Goal: Task Accomplishment & Management: Use online tool/utility

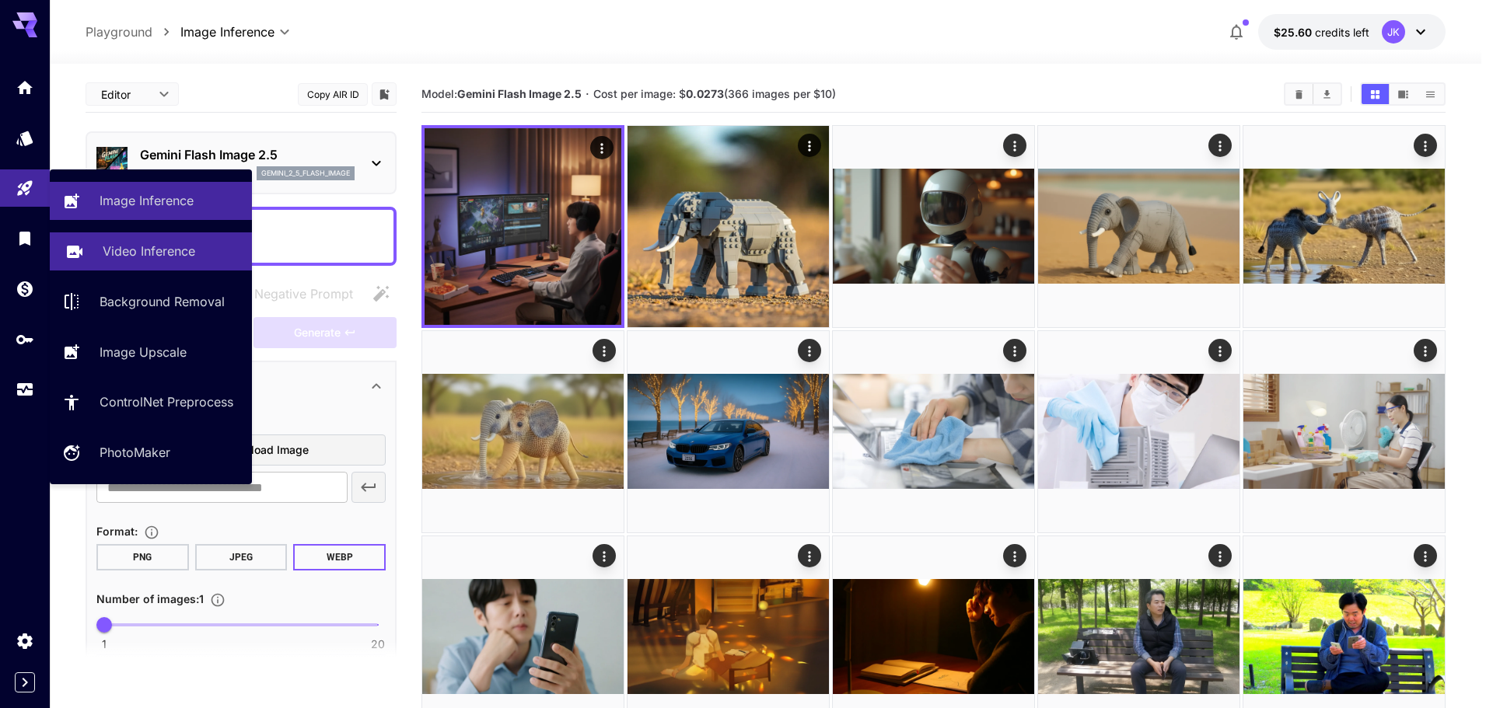
click at [145, 254] on p "Video Inference" at bounding box center [149, 251] width 93 height 19
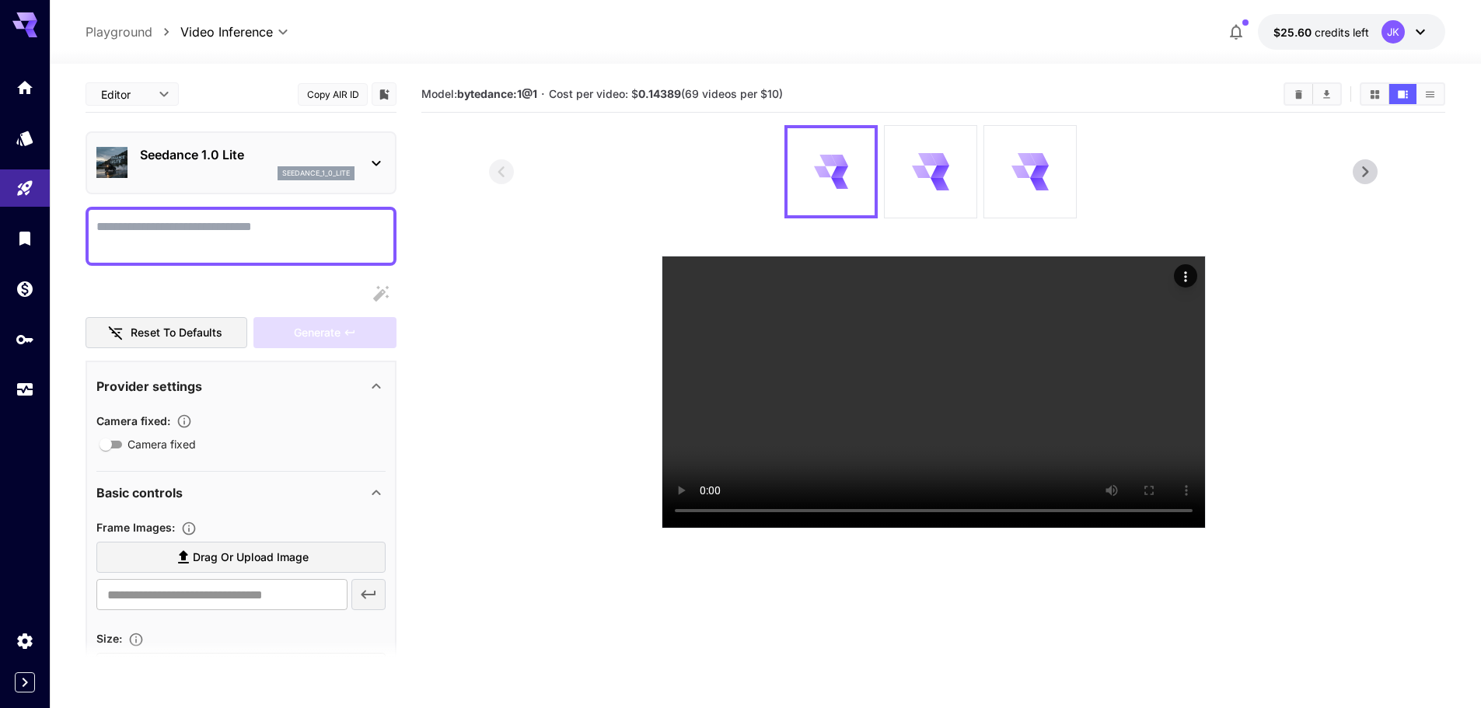
click at [263, 166] on div "Seedance 1.0 Lite seedance_1_0_lite" at bounding box center [247, 162] width 215 height 35
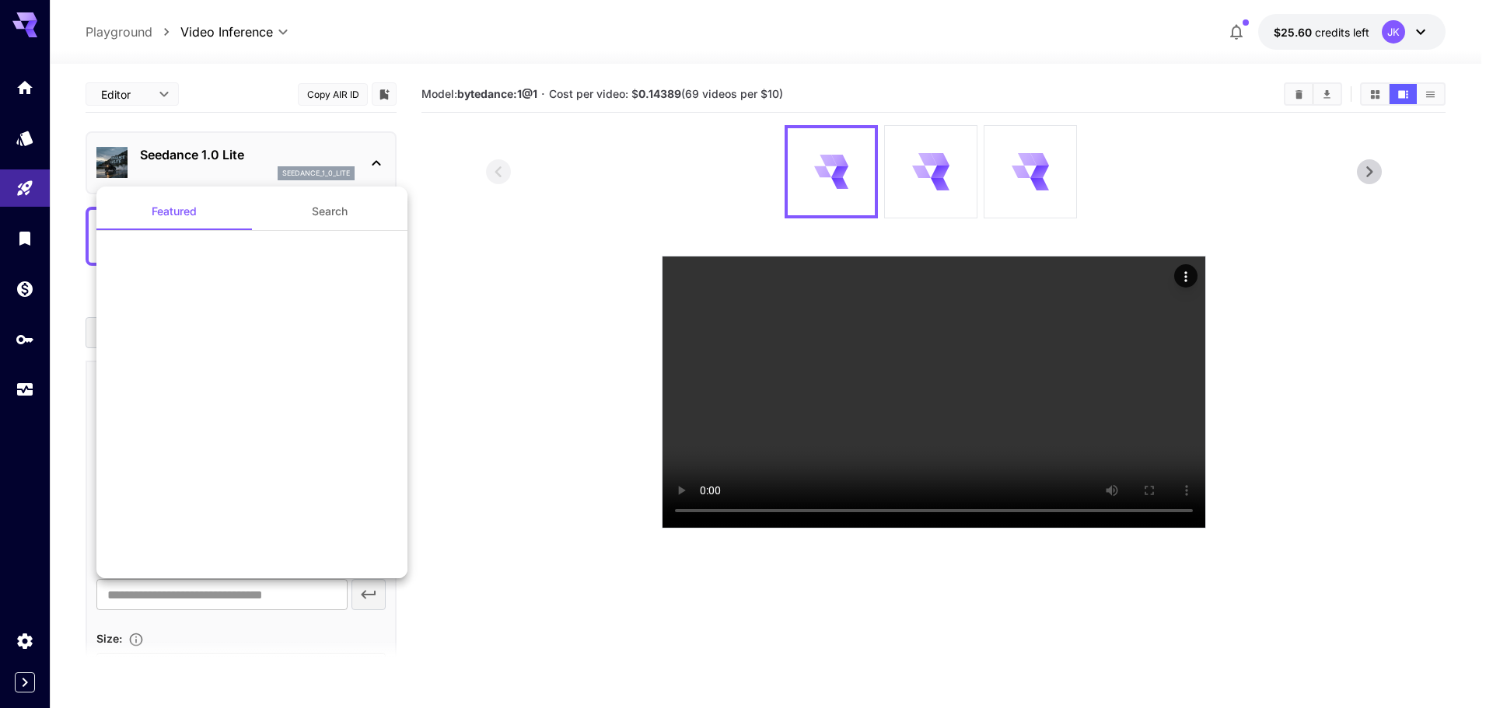
click at [233, 174] on div at bounding box center [746, 354] width 1493 height 708
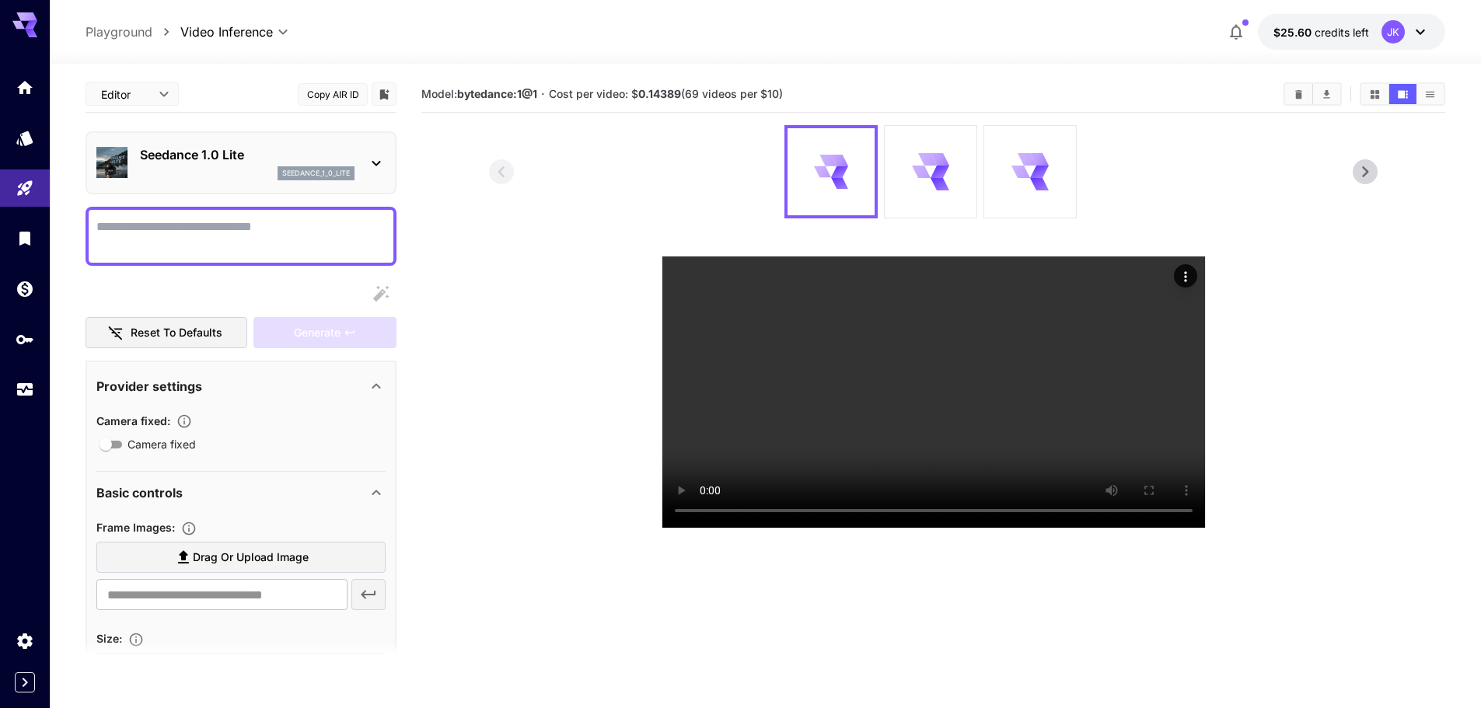
click at [250, 177] on div "seedance_1_0_lite" at bounding box center [247, 173] width 215 height 14
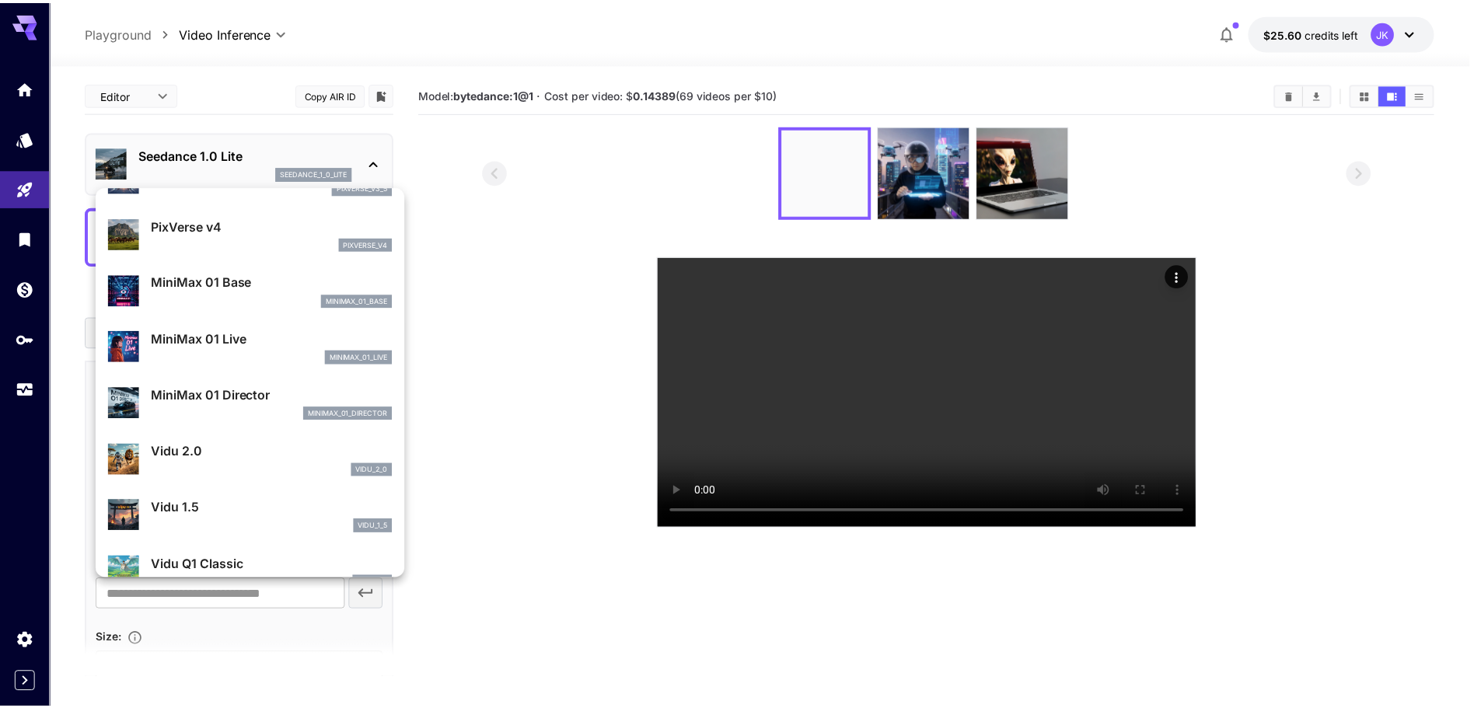
scroll to position [1088, 0]
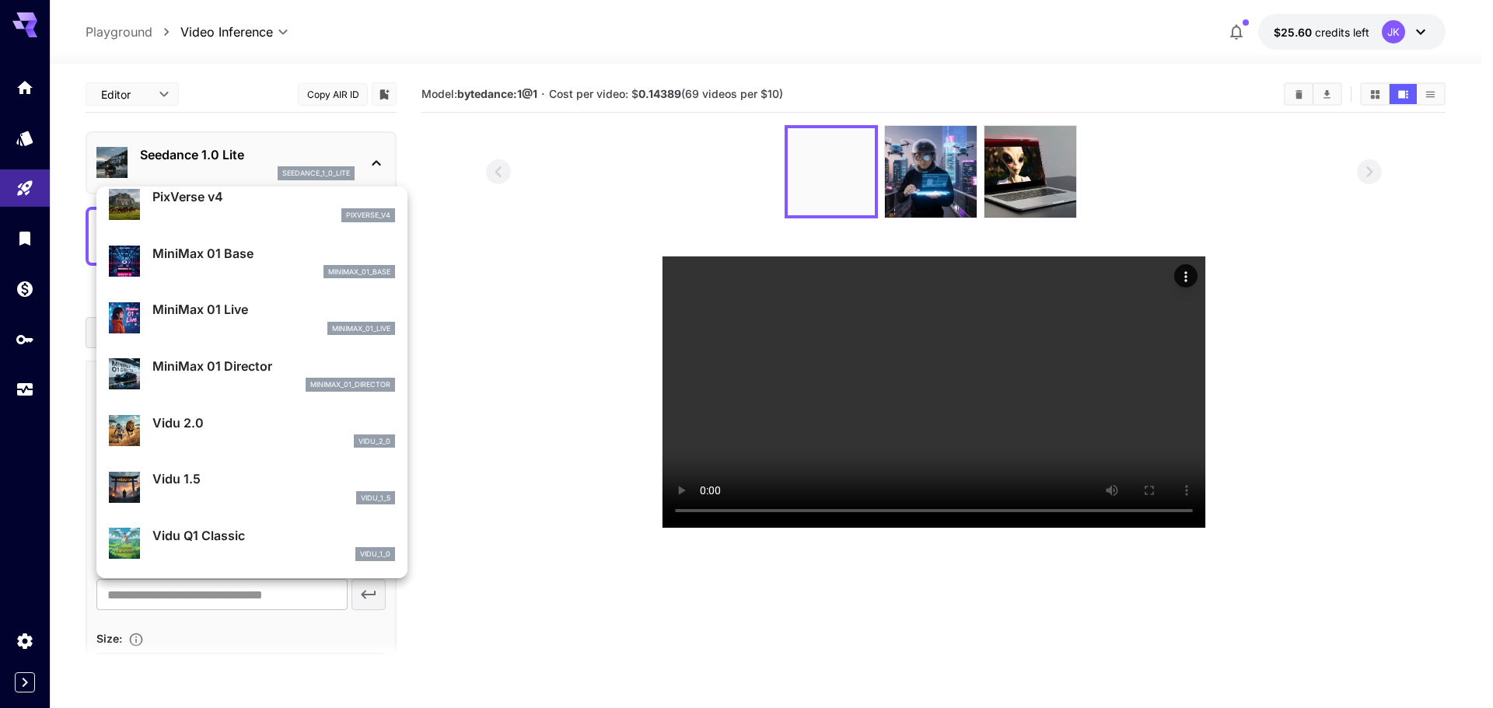
click at [515, 316] on div at bounding box center [746, 354] width 1493 height 708
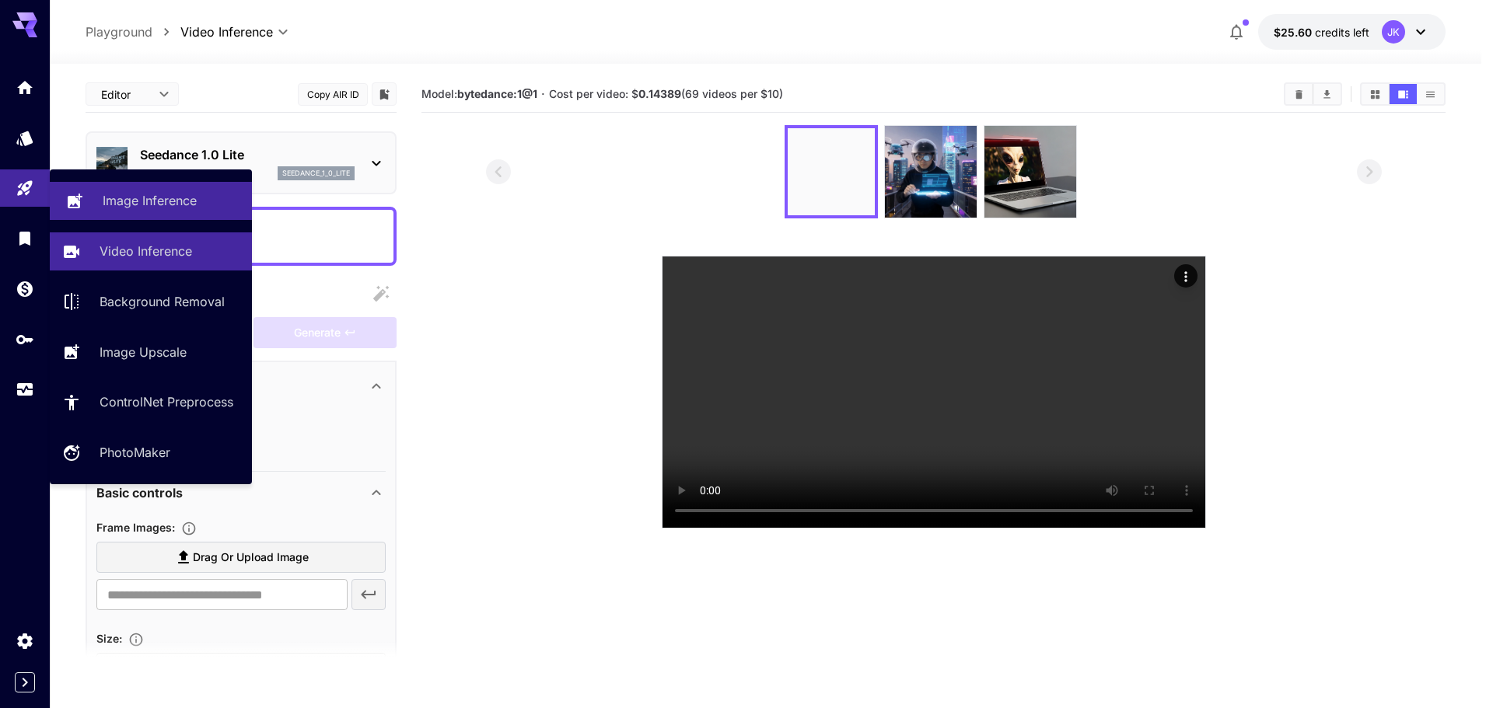
click at [203, 200] on div "Image Inference" at bounding box center [171, 200] width 137 height 19
type input "**********"
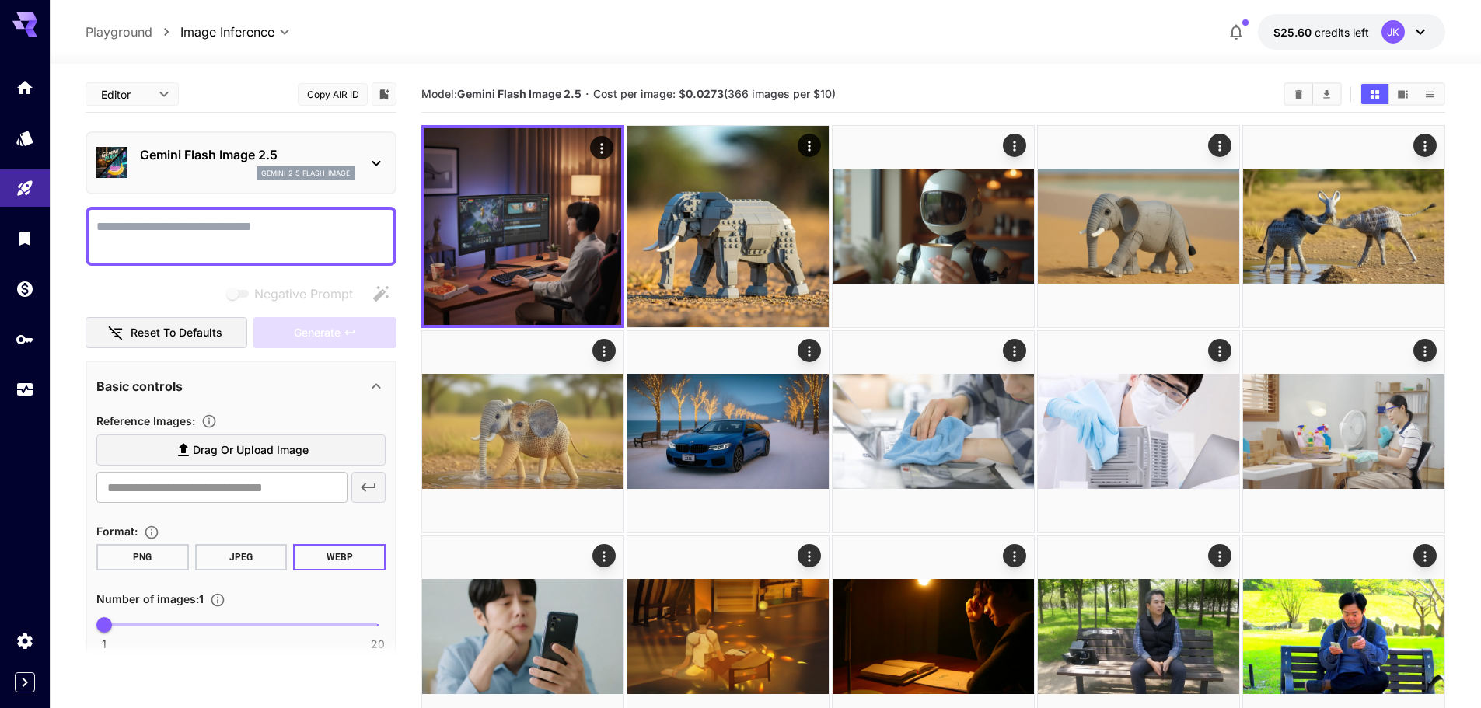
click at [262, 449] on span "Drag or upload image" at bounding box center [251, 450] width 116 height 19
click at [0, 0] on input "Drag or upload image" at bounding box center [0, 0] width 0 height 0
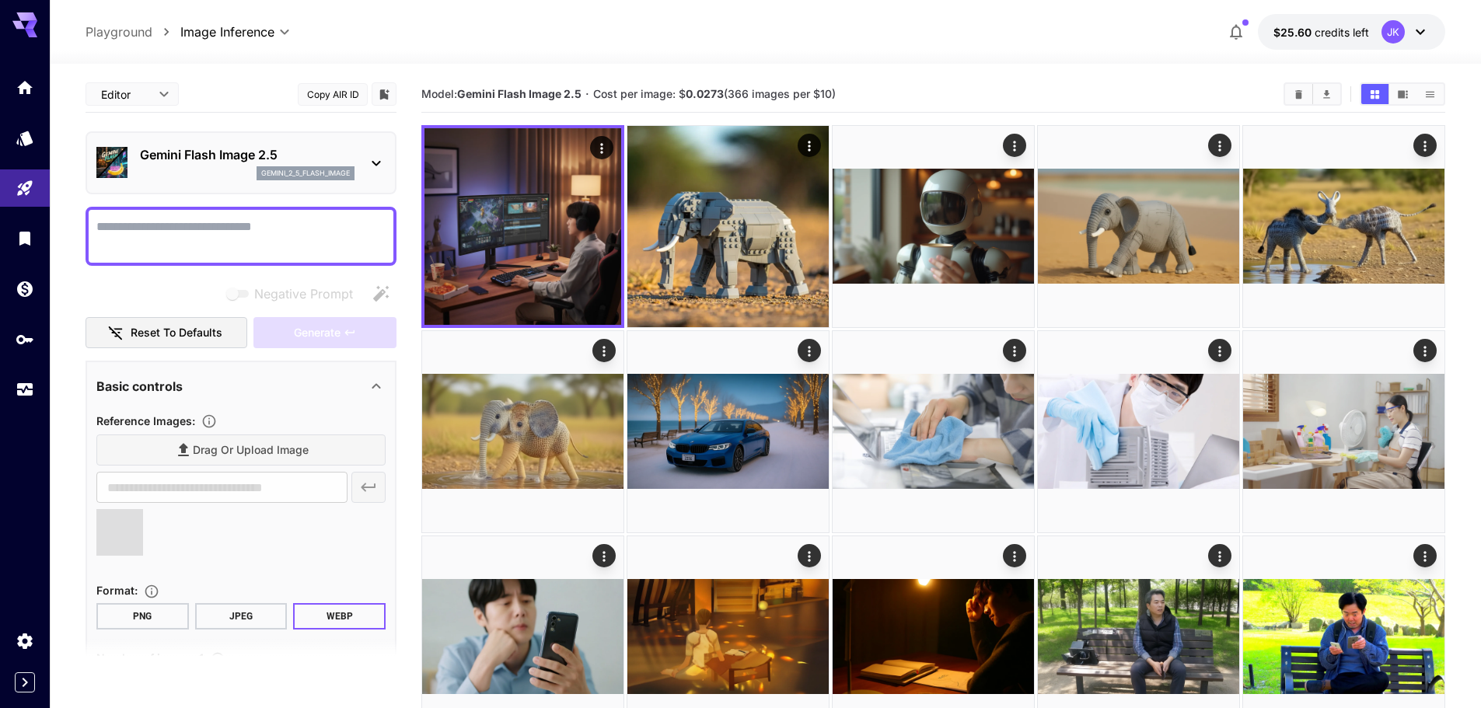
click at [208, 240] on textarea "Negative Prompt" at bounding box center [240, 236] width 289 height 37
type input "**********"
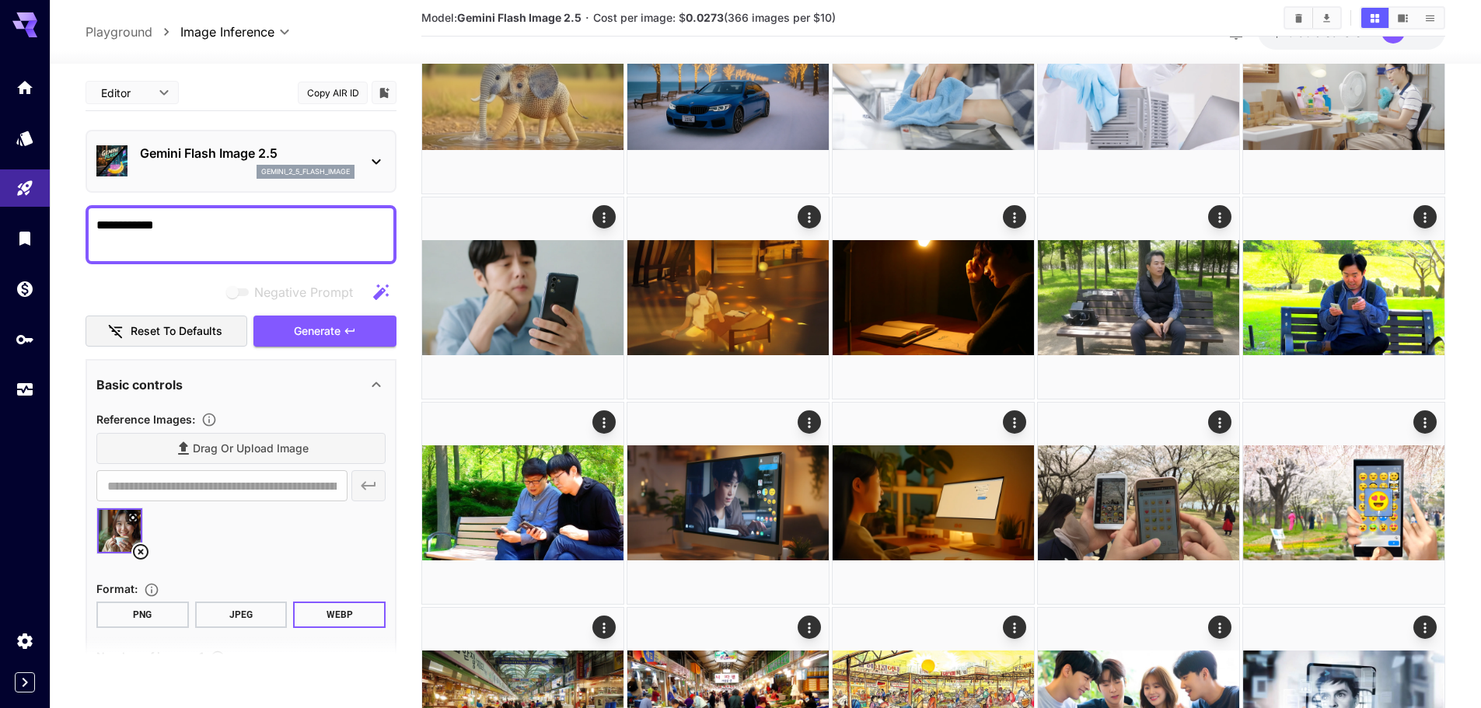
scroll to position [311, 0]
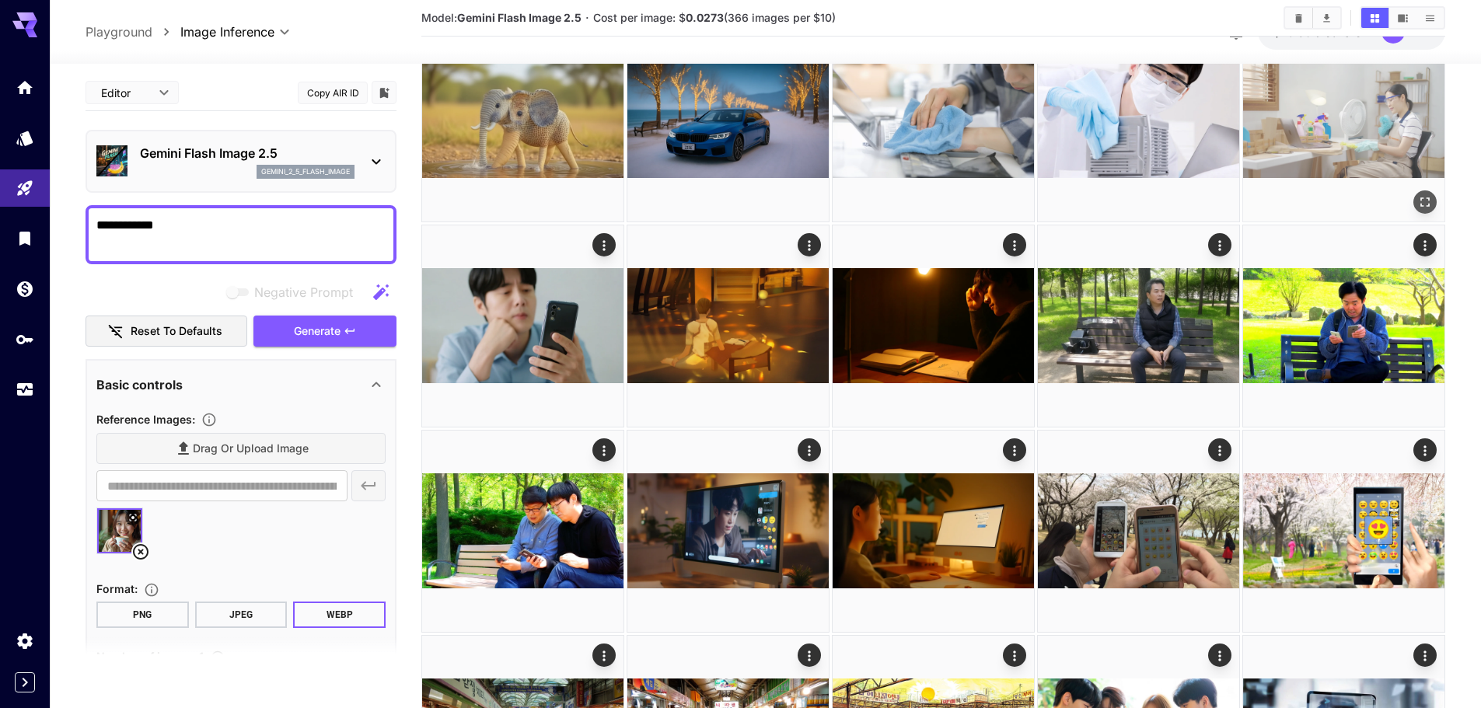
type textarea "**********"
click at [342, 334] on button "Generate" at bounding box center [325, 332] width 143 height 32
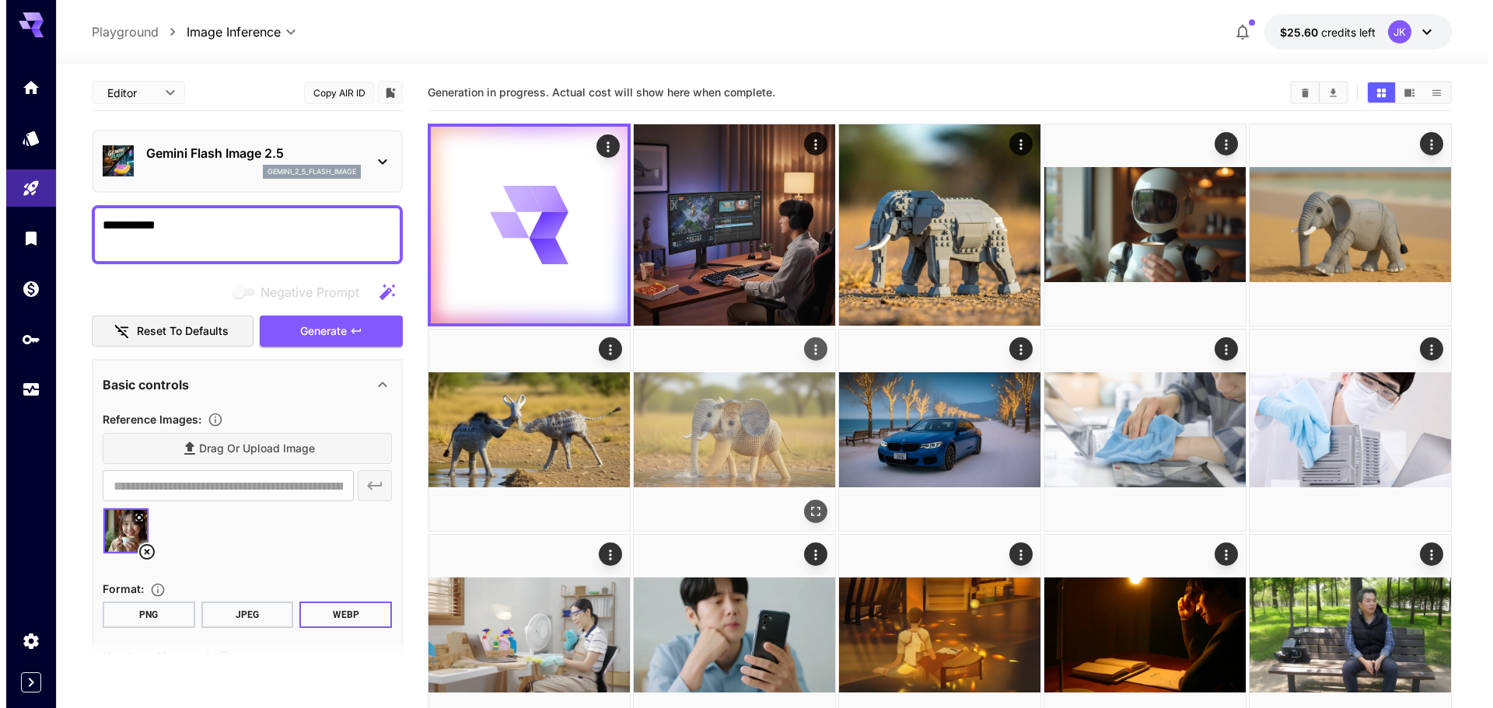
scroll to position [0, 0]
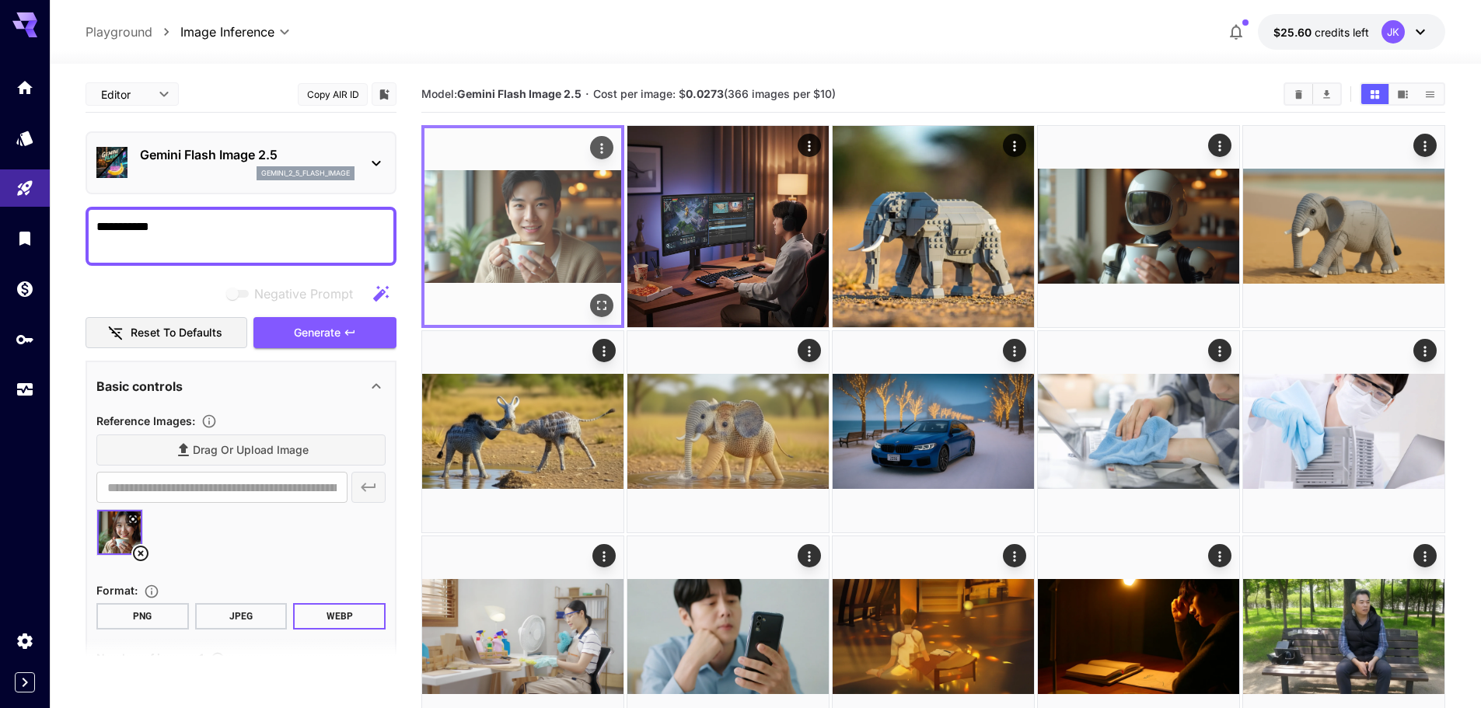
click at [601, 303] on icon "Open in fullscreen" at bounding box center [602, 306] width 16 height 16
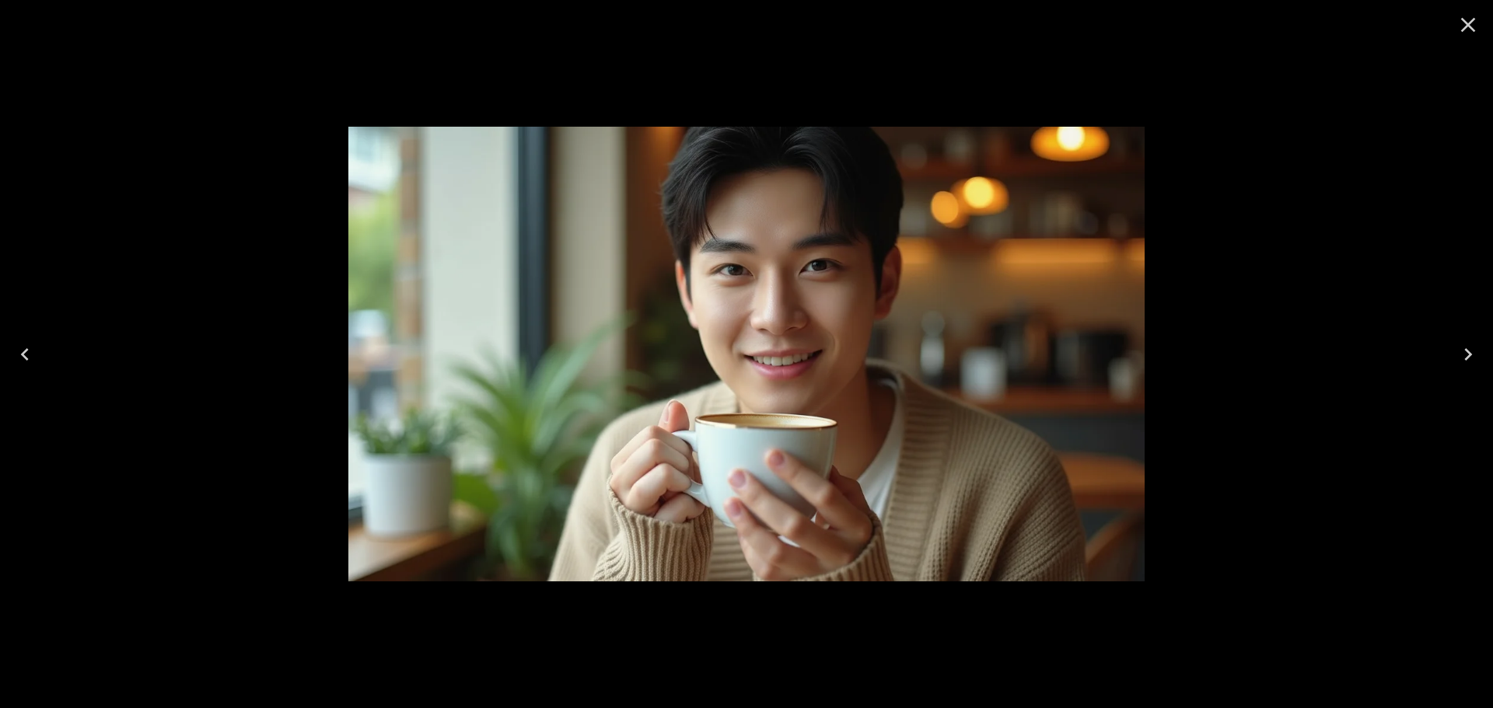
click at [1466, 28] on icon "Close" at bounding box center [1468, 25] width 15 height 15
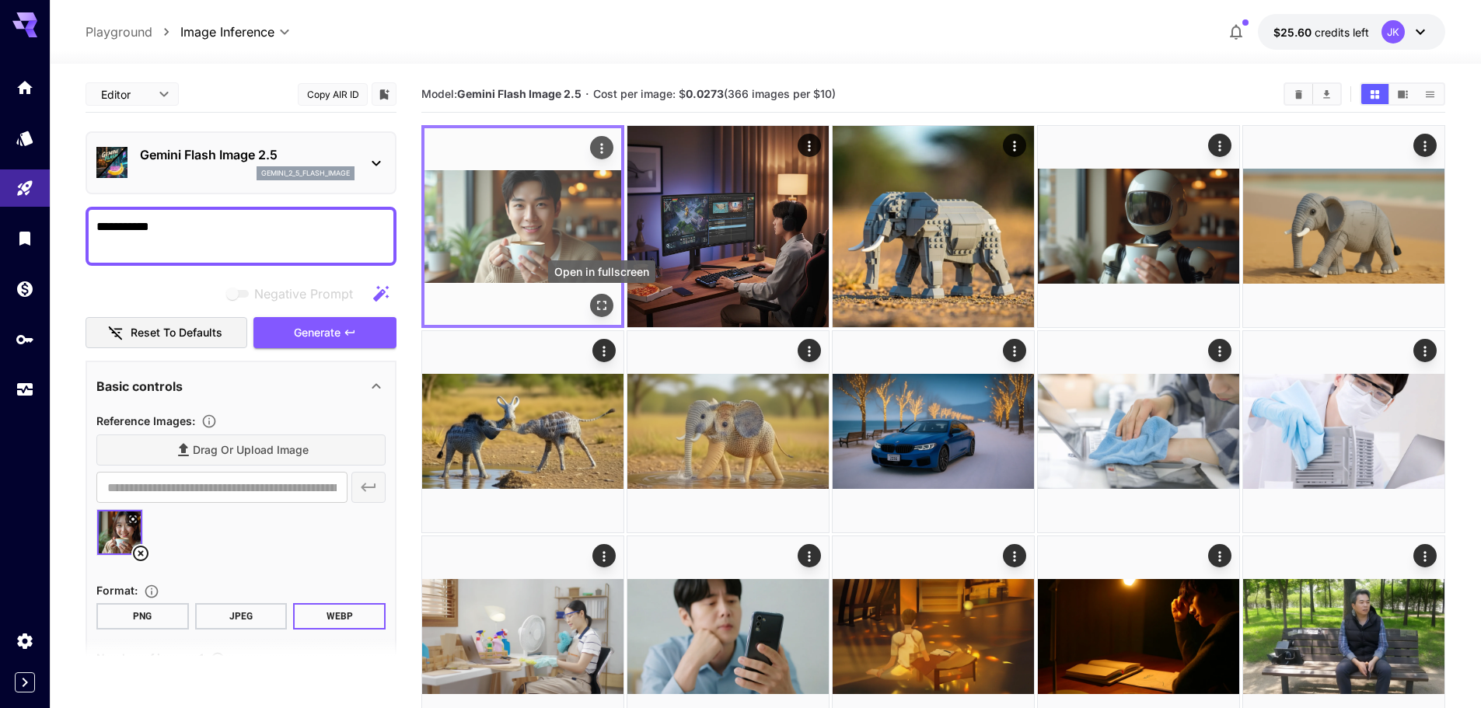
click at [607, 307] on icon "Open in fullscreen" at bounding box center [602, 306] width 16 height 16
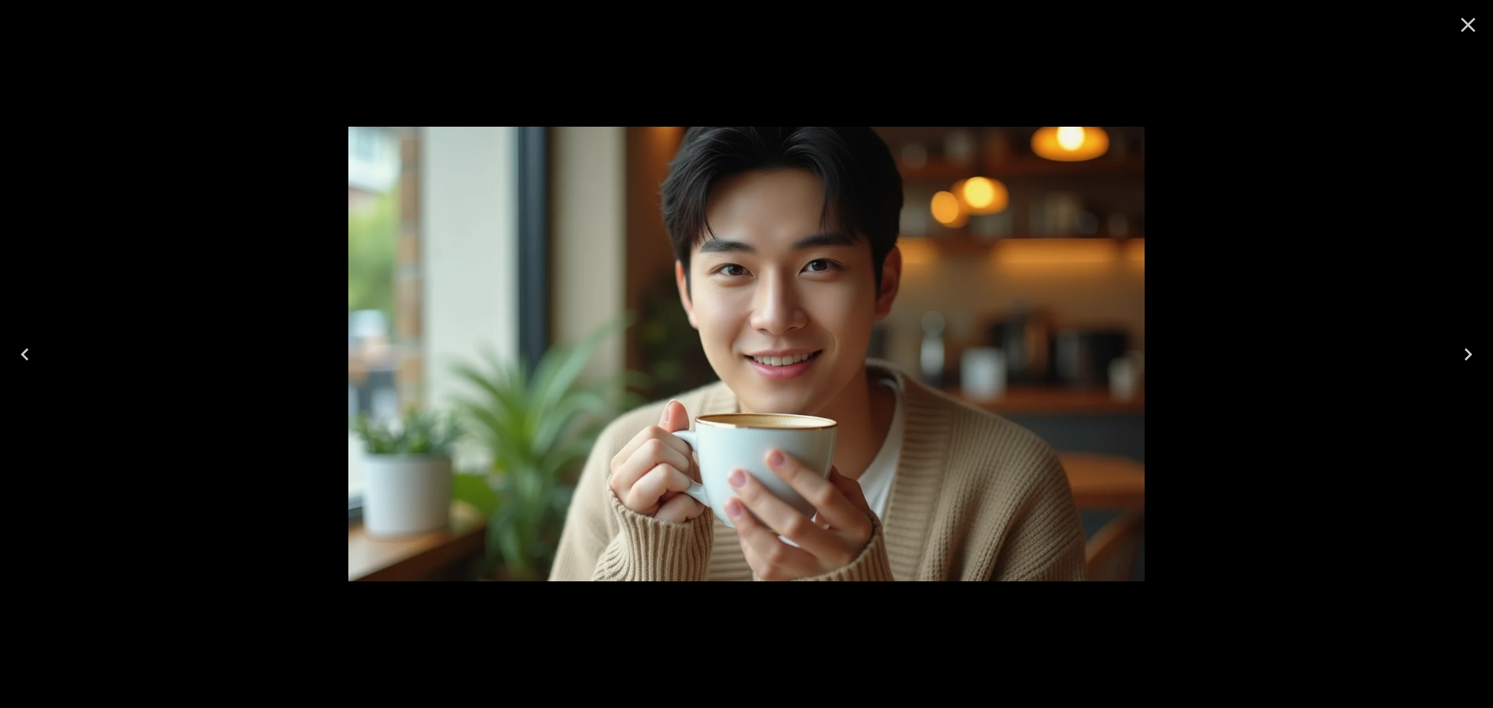
click at [1465, 23] on icon "Close" at bounding box center [1468, 24] width 25 height 25
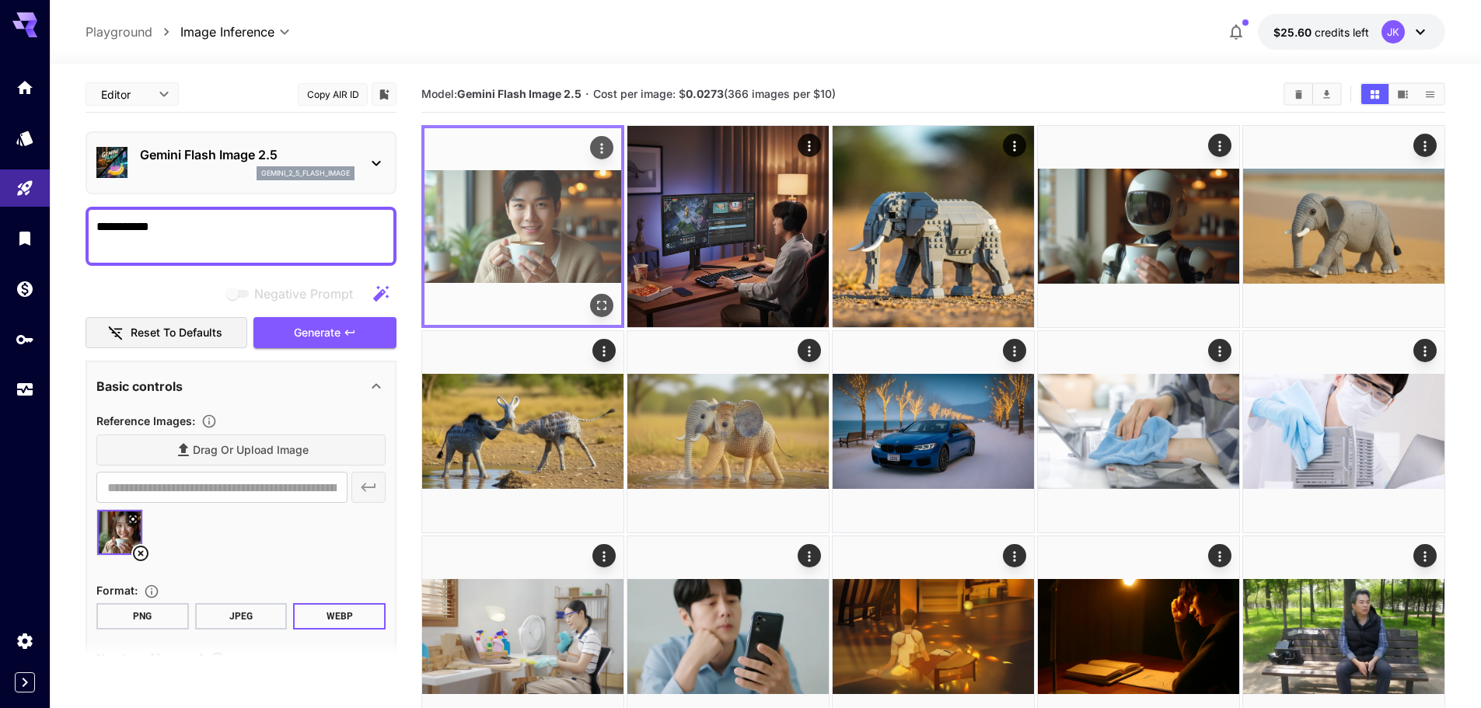
click at [603, 309] on icon "Open in fullscreen" at bounding box center [601, 305] width 9 height 9
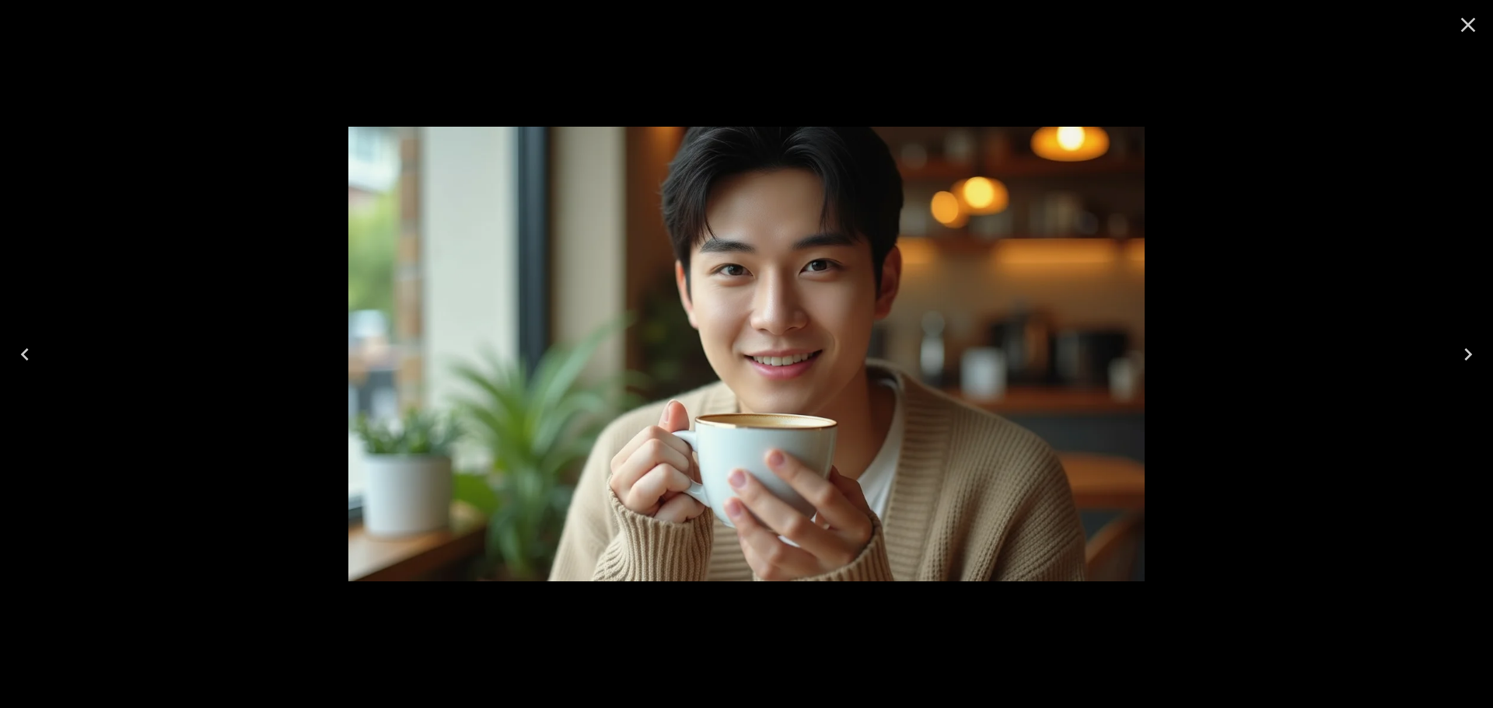
click at [1474, 21] on icon "Close" at bounding box center [1468, 24] width 25 height 25
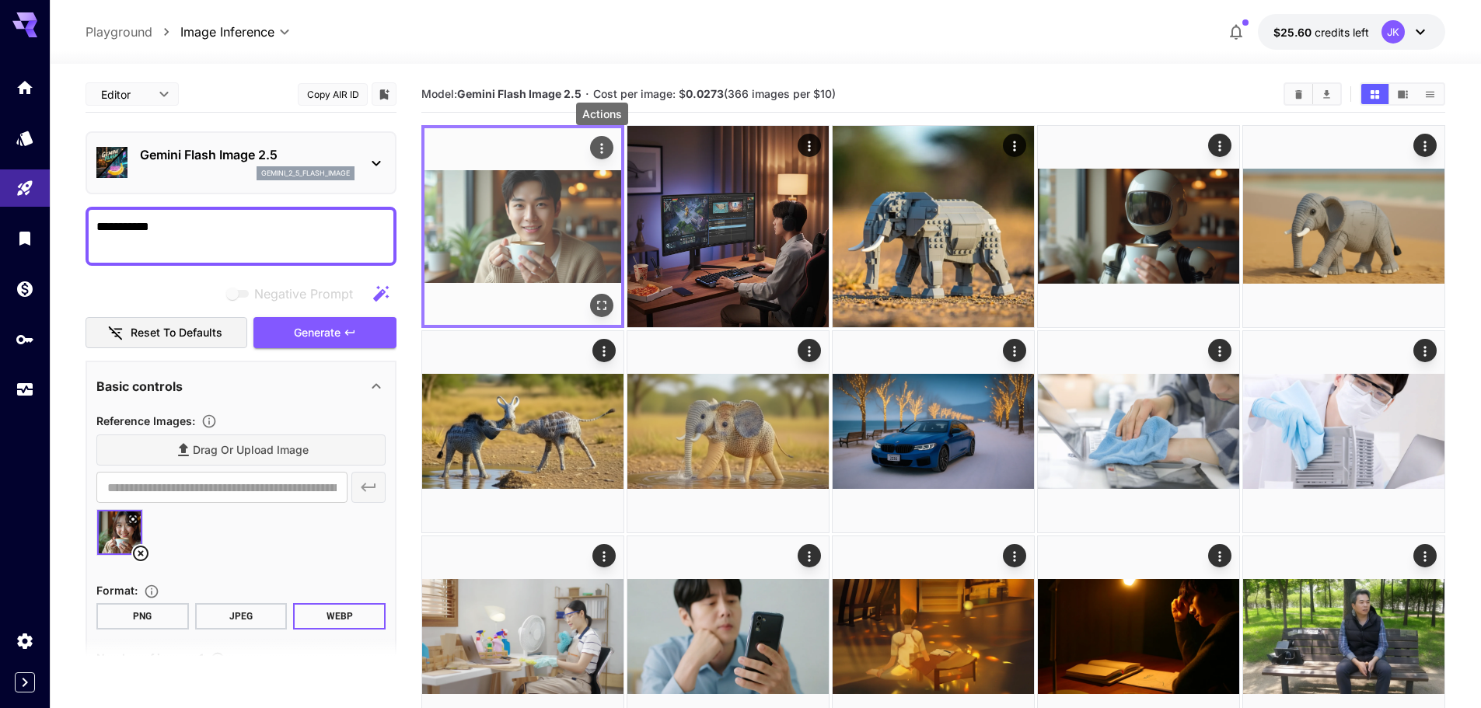
click at [600, 149] on icon "Actions" at bounding box center [602, 149] width 16 height 16
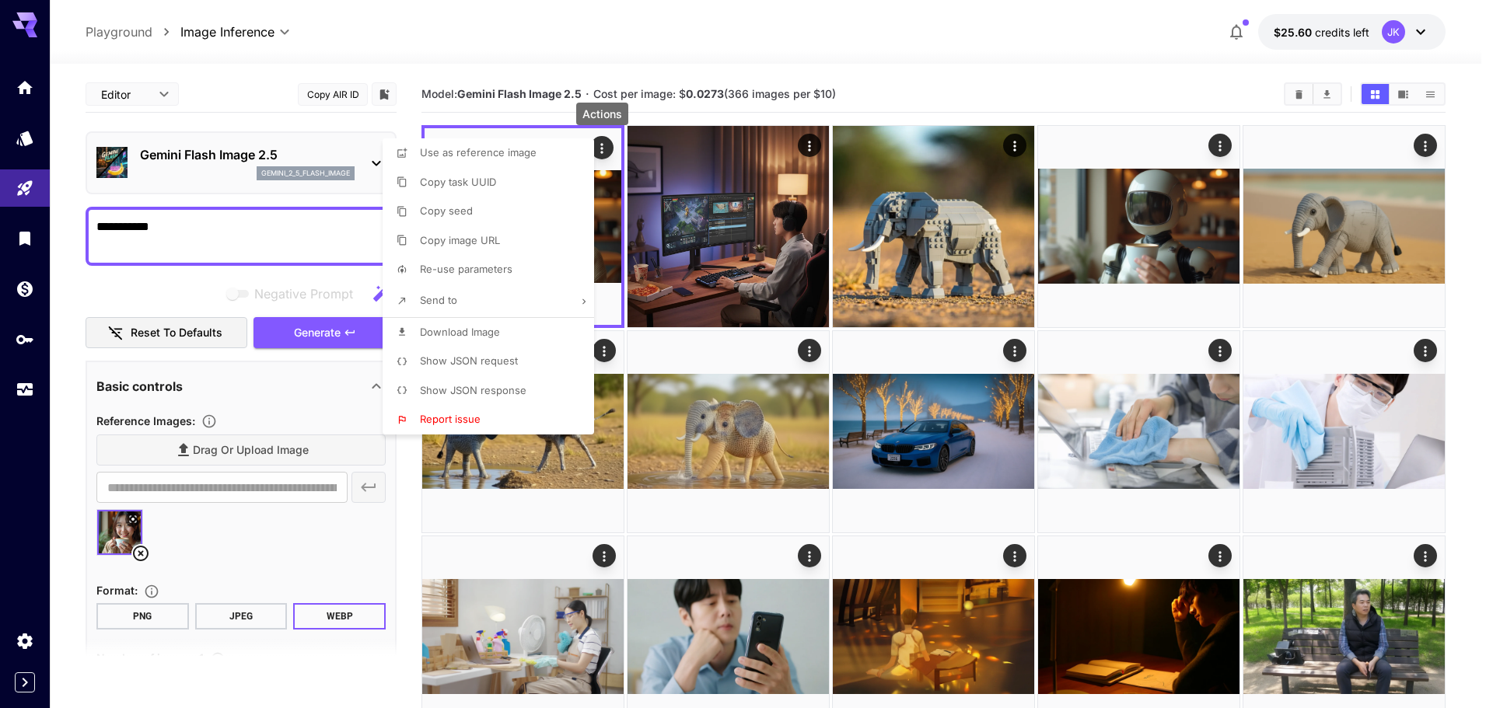
click at [492, 333] on span "Download Image" at bounding box center [460, 332] width 80 height 12
